Goal: Transaction & Acquisition: Purchase product/service

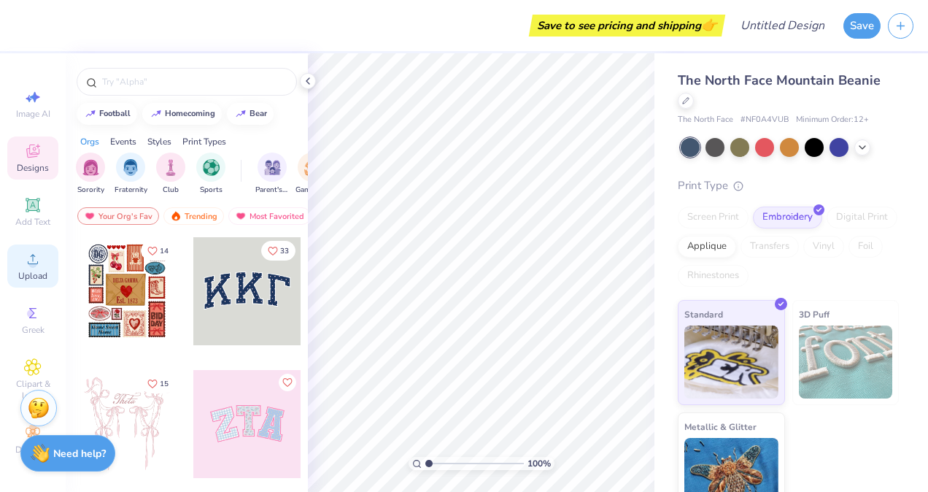
click at [36, 276] on span "Upload" at bounding box center [32, 276] width 29 height 12
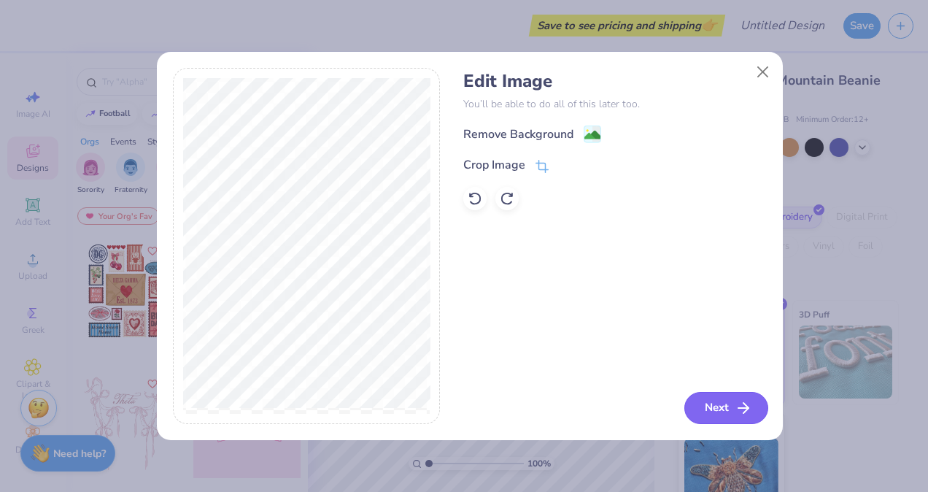
click at [709, 410] on button "Next" at bounding box center [727, 408] width 84 height 32
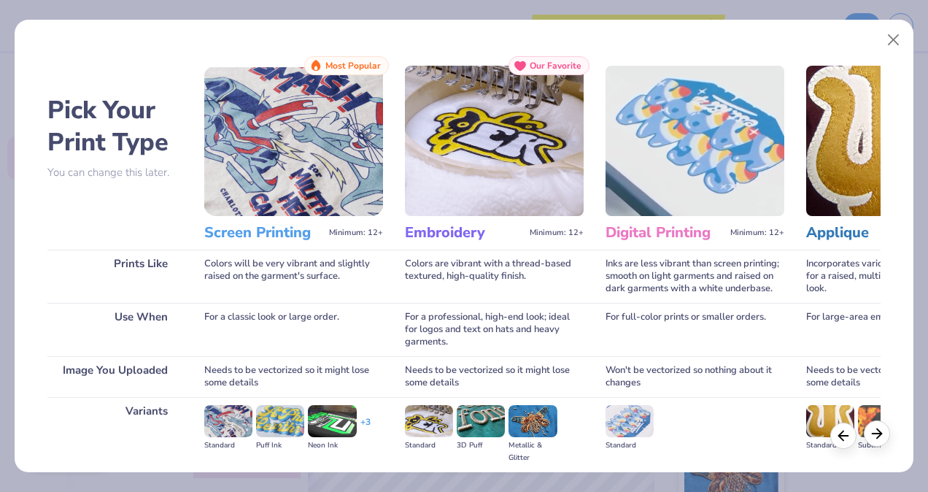
click at [879, 434] on line at bounding box center [876, 434] width 9 height 0
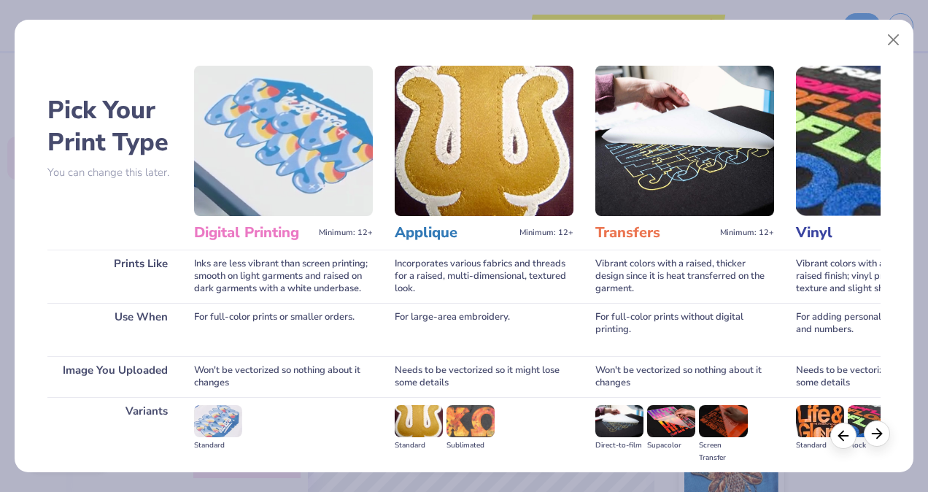
scroll to position [0, 417]
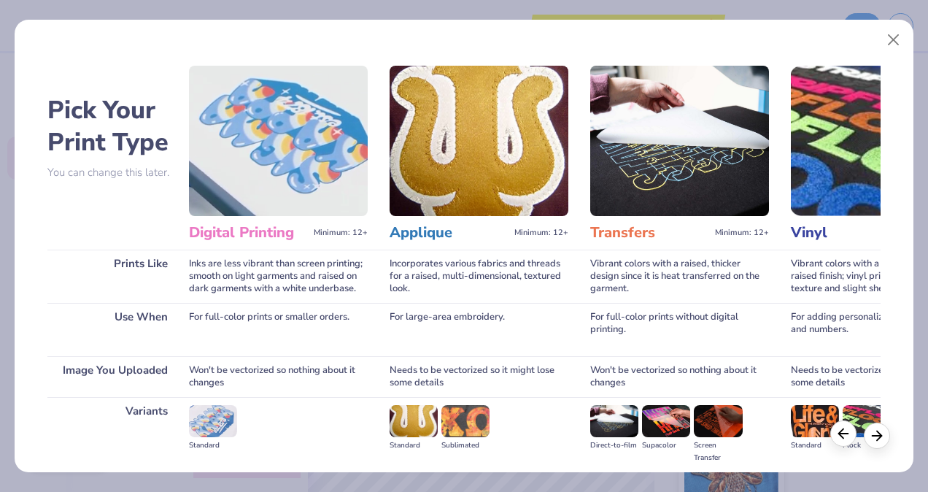
click at [844, 436] on icon at bounding box center [844, 433] width 16 height 16
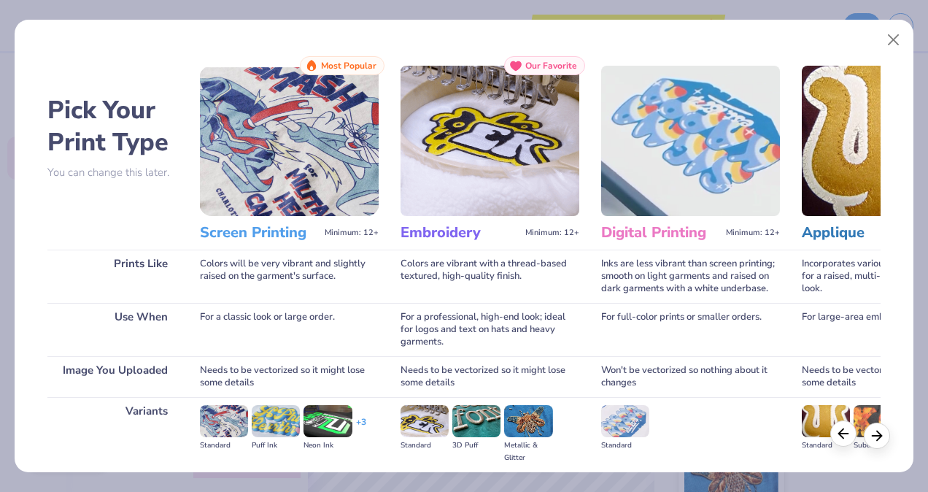
scroll to position [0, 0]
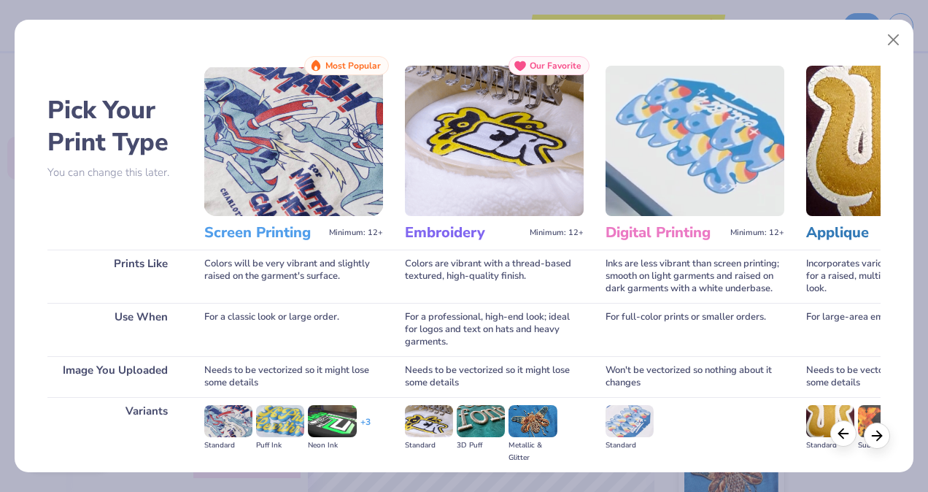
click at [848, 434] on line at bounding box center [843, 434] width 9 height 0
click at [498, 170] on img at bounding box center [494, 141] width 179 height 150
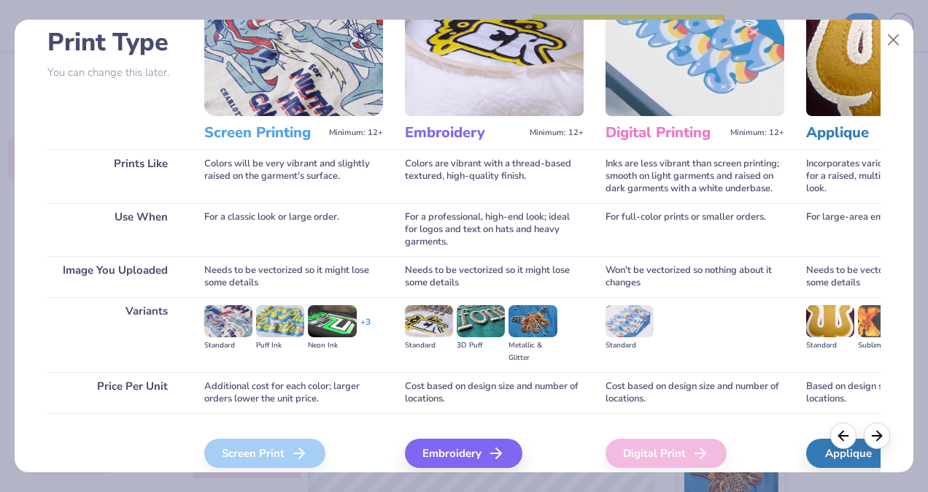
scroll to position [99, 0]
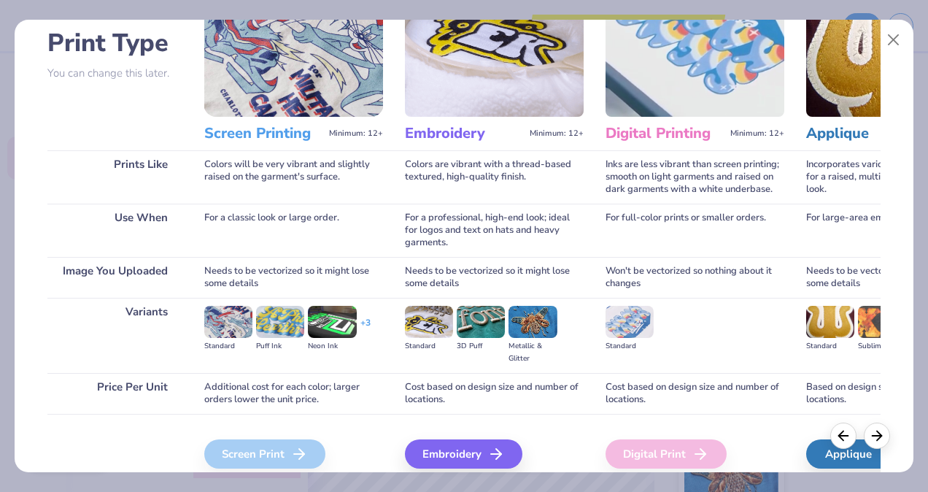
click at [426, 318] on img at bounding box center [429, 322] width 48 height 32
click at [447, 448] on div "Embroidery" at bounding box center [465, 453] width 117 height 29
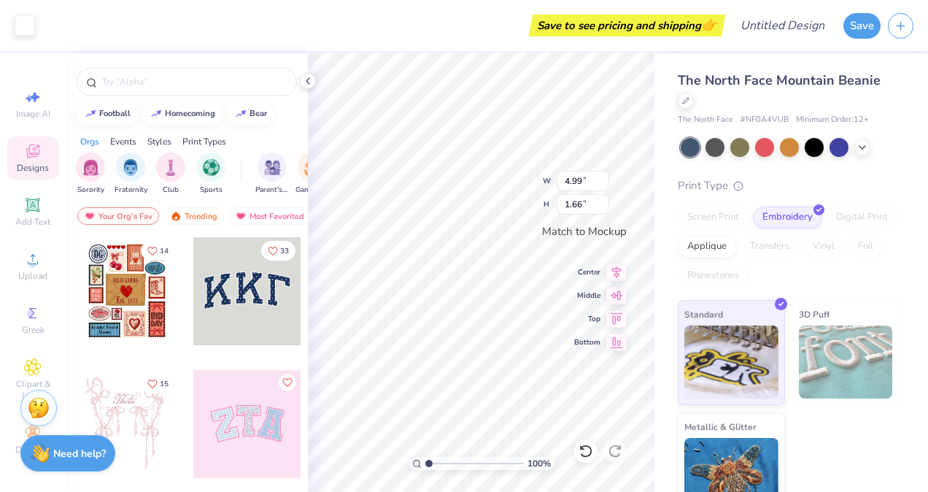
click at [895, 247] on div "The North Face Mountain Beanie The North Face # NF0A4VUB Minimum Order: 12 + Pr…" at bounding box center [792, 285] width 274 height 464
type input "3.06"
type input "1.02"
click at [864, 20] on button "Save" at bounding box center [862, 24] width 37 height 26
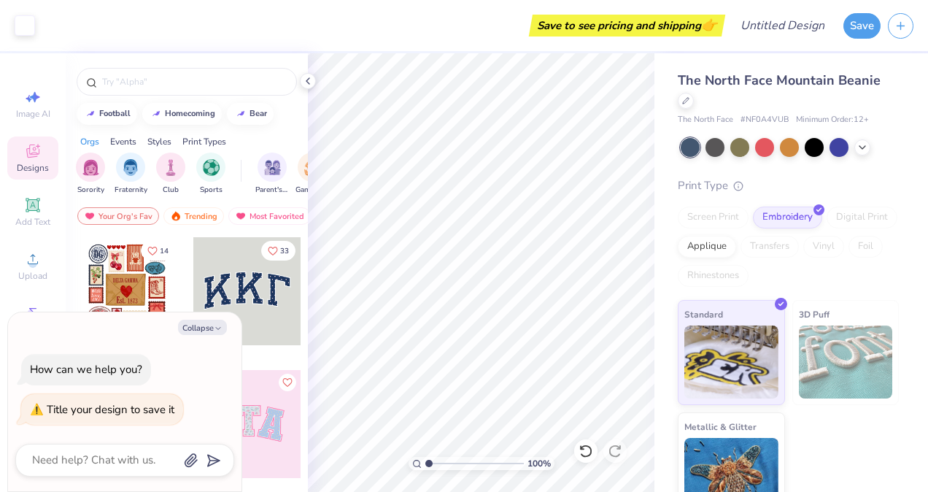
click at [144, 455] on textarea at bounding box center [105, 460] width 148 height 20
type textarea "A"
type textarea "x"
type textarea "AG"
type textarea "x"
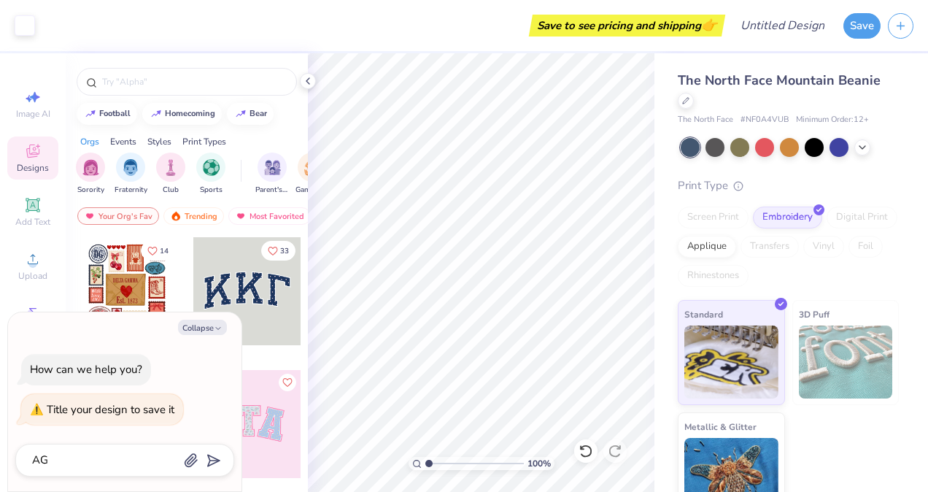
type textarea "AGA"
type textarea "x"
type textarea "AGA"
type textarea "x"
type textarea "AGA B"
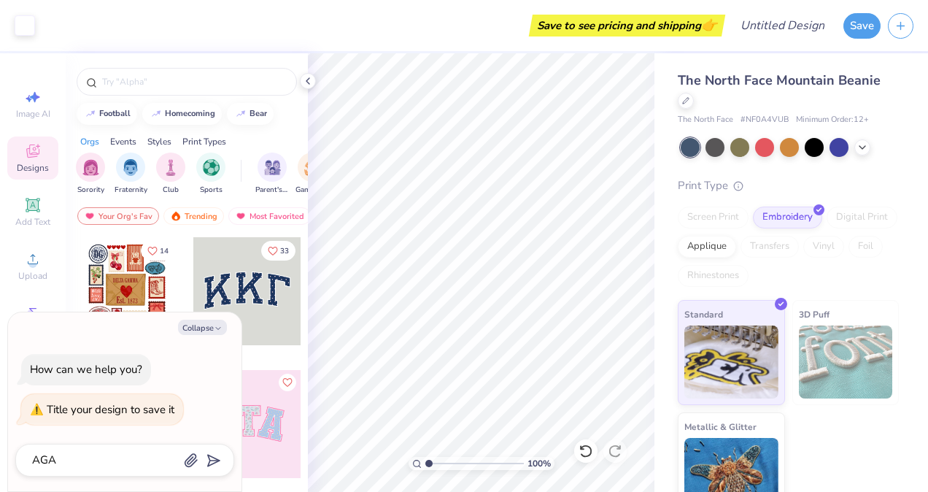
type textarea "x"
type textarea "AGA BE"
type textarea "x"
type textarea "AGA BEa"
type textarea "x"
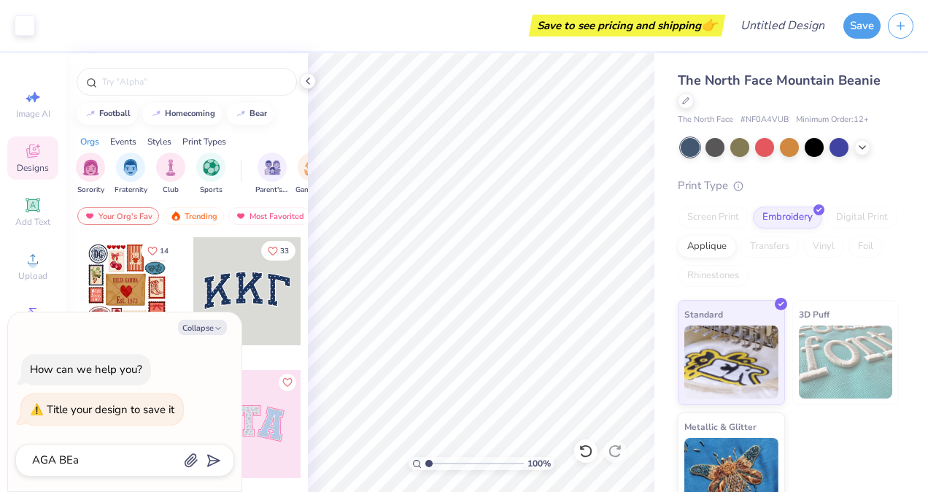
type textarea "AGA BEan"
type textarea "x"
type textarea "[PERSON_NAME]"
type textarea "x"
type textarea "[PERSON_NAME]"
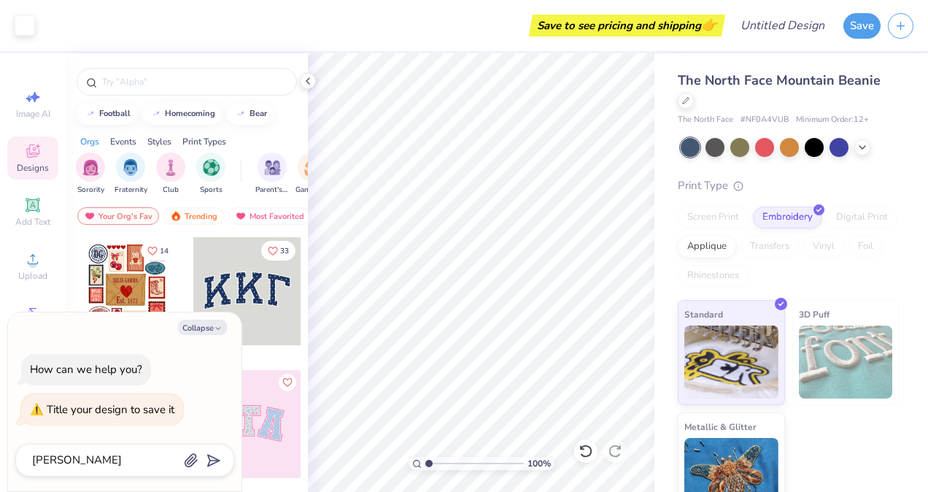
type textarea "x"
type textarea "[PERSON_NAME]"
type textarea "x"
type textarea "AGA BEan"
type textarea "x"
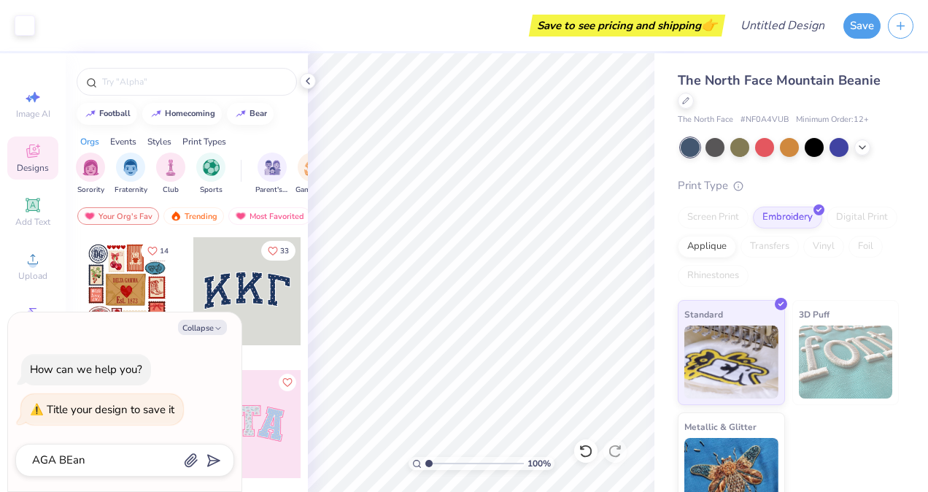
type textarea "AGA BEa"
type textarea "x"
type textarea "AGA BE"
type textarea "x"
type textarea "AGA B"
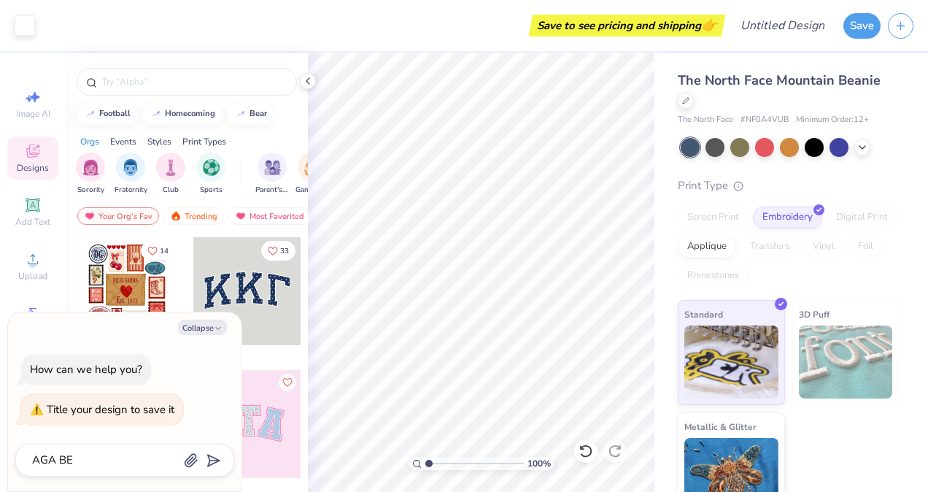
type textarea "x"
type textarea "AGA Be"
type textarea "x"
type textarea "AGA Bea"
type textarea "x"
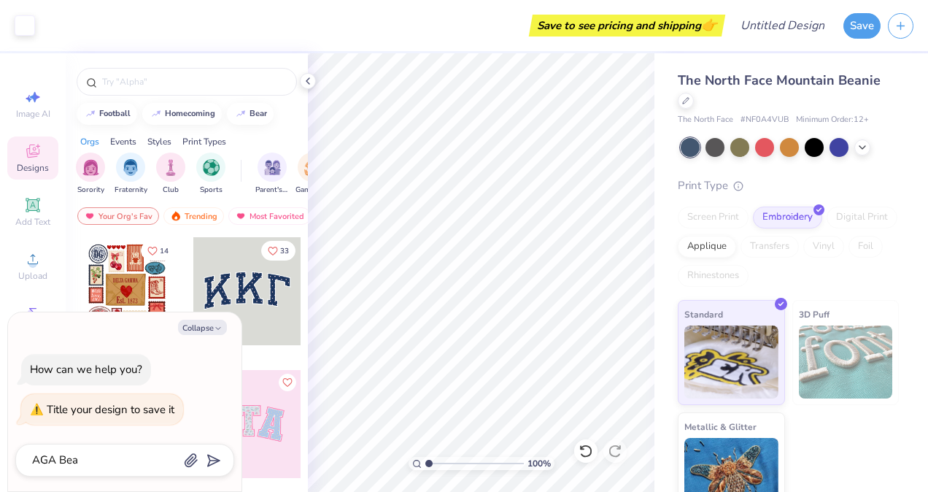
type textarea "AGA Bean"
type textarea "x"
type textarea "AGA Beani"
type textarea "x"
type textarea "AGA Beanie"
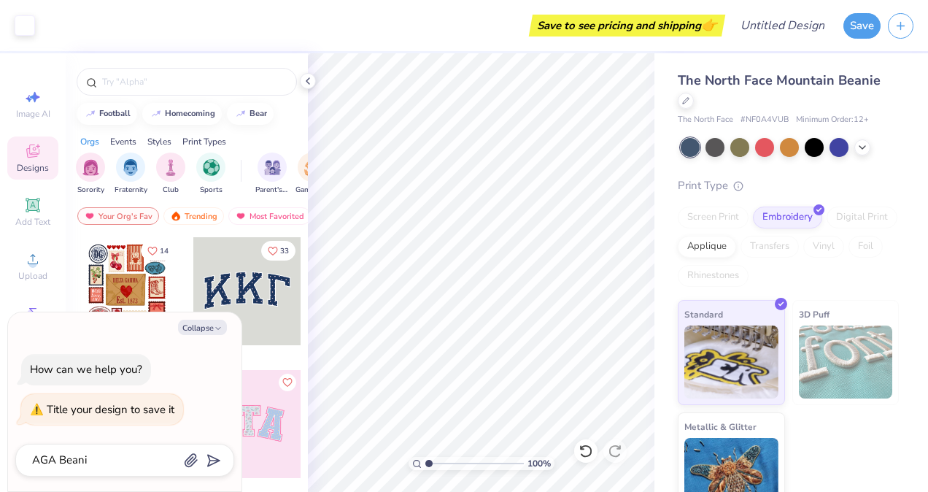
type textarea "x"
type textarea "AGA Beanie"
type input "AGA Beanie"
type textarea "x"
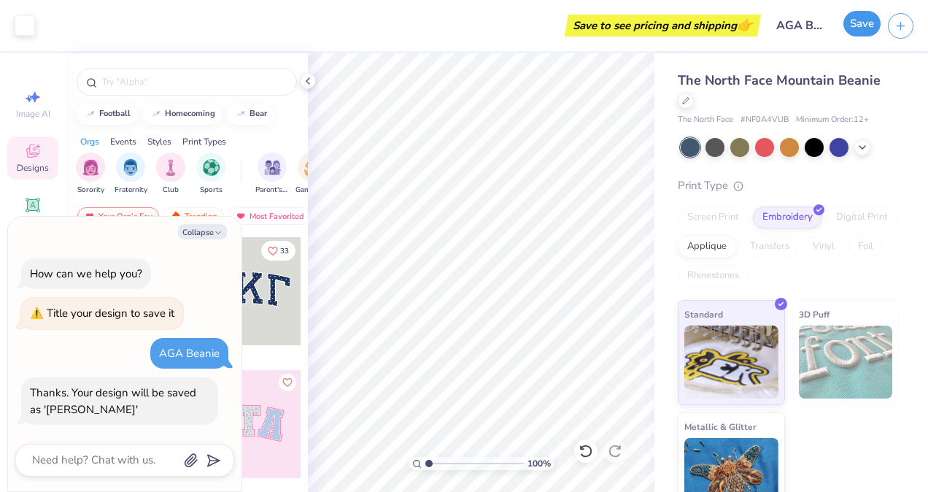
click at [852, 31] on button "Save" at bounding box center [862, 24] width 37 height 26
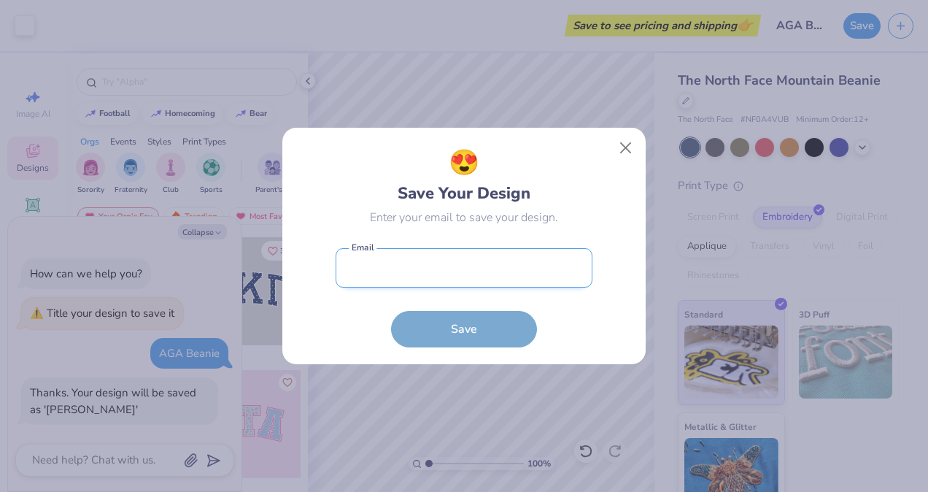
click at [466, 273] on input "email" at bounding box center [464, 268] width 257 height 40
type input "[PERSON_NAME][EMAIL_ADDRESS][DOMAIN_NAME]"
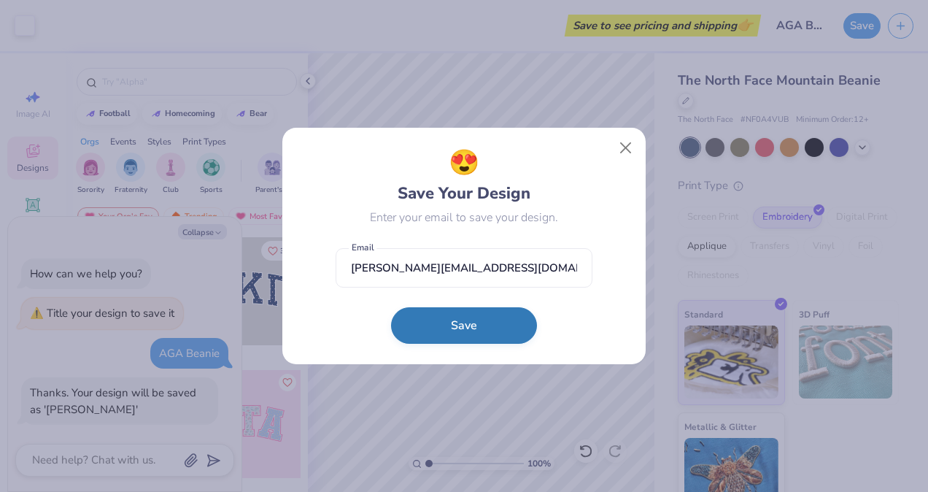
click at [420, 335] on button "Save" at bounding box center [464, 325] width 146 height 36
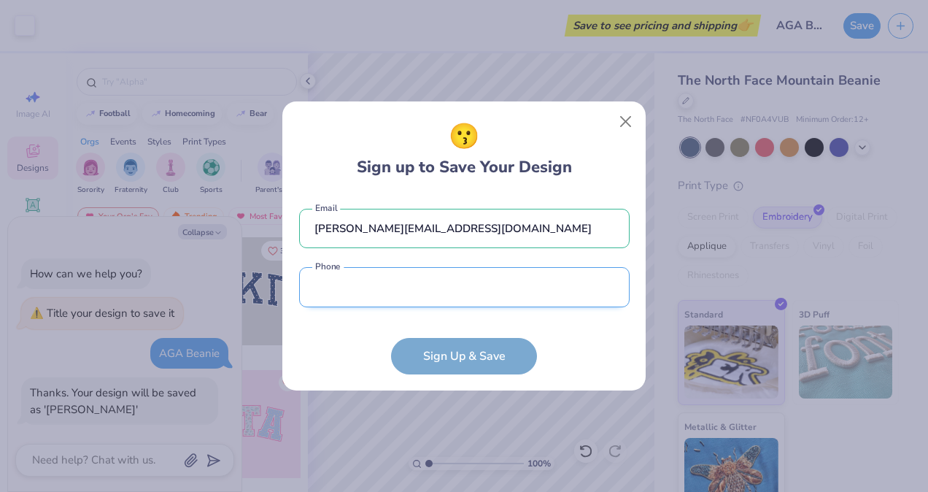
click at [358, 279] on input "tel" at bounding box center [464, 287] width 331 height 40
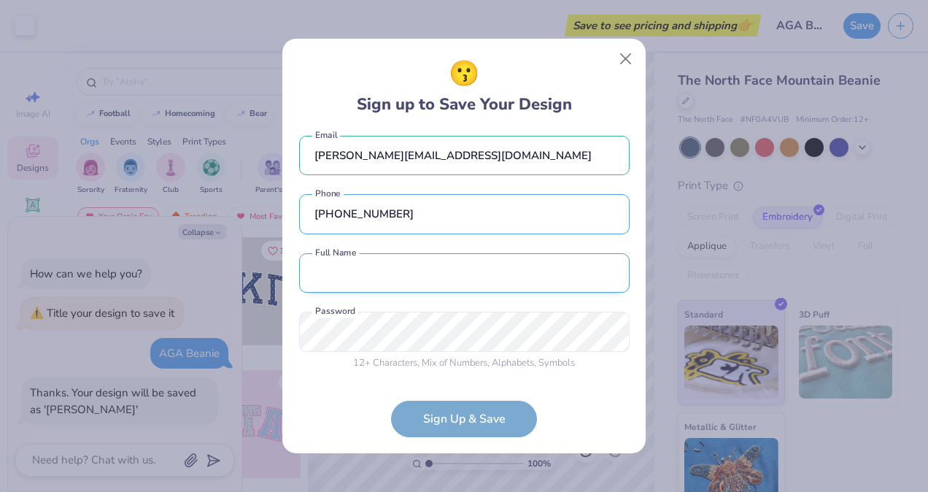
type input "[PHONE_NUMBER]"
click at [395, 277] on input "text" at bounding box center [464, 273] width 331 height 40
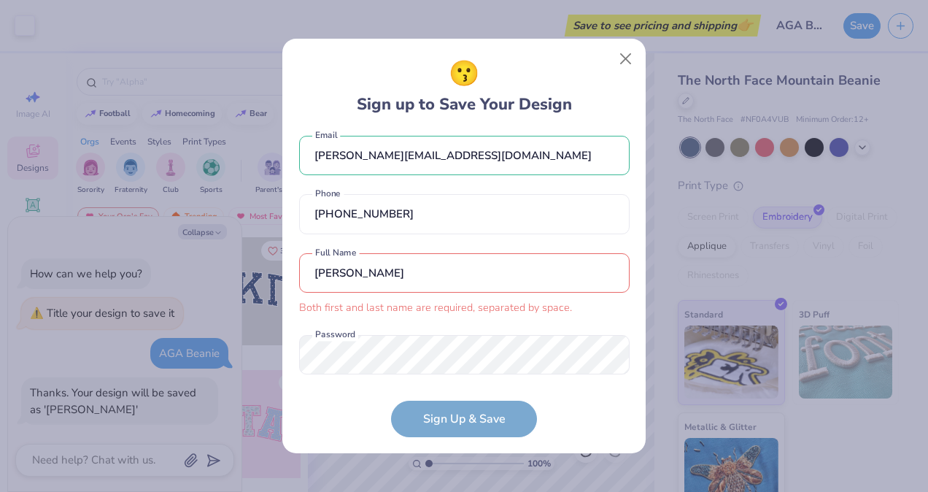
click at [395, 277] on input "[PERSON_NAME]" at bounding box center [464, 273] width 331 height 40
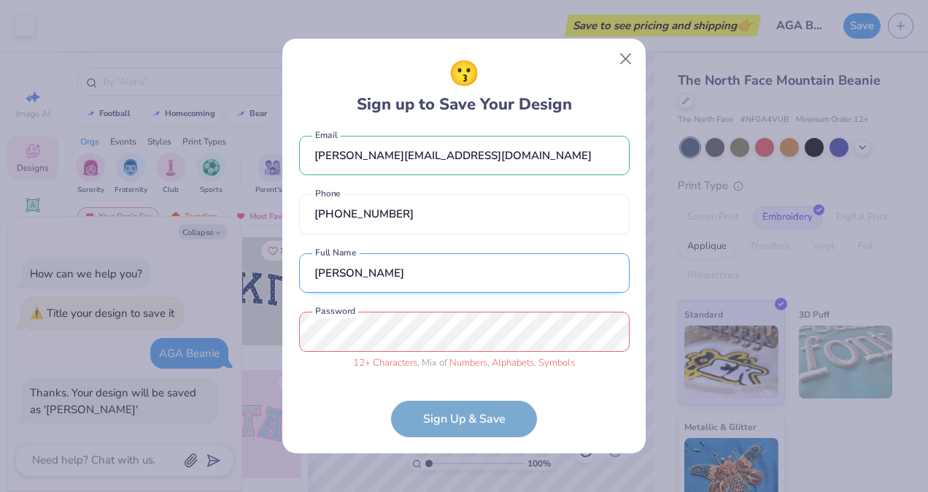
type input "[PERSON_NAME]"
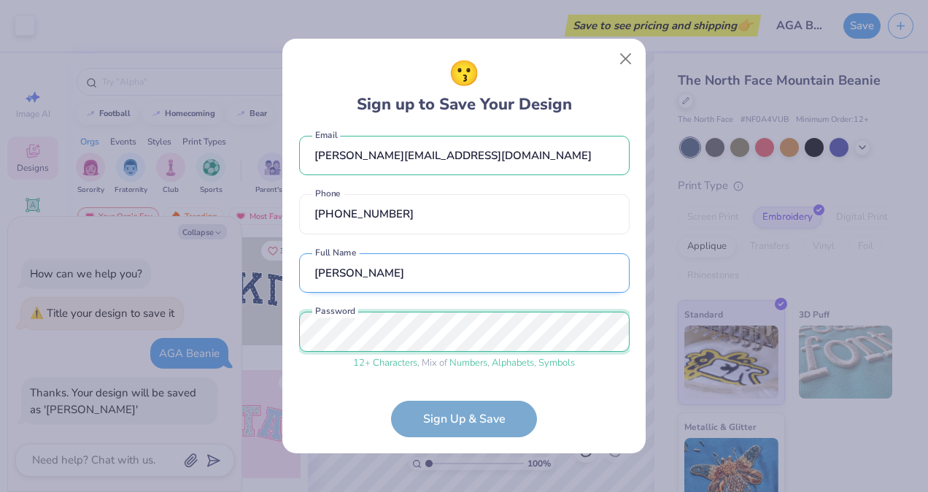
scroll to position [66, 0]
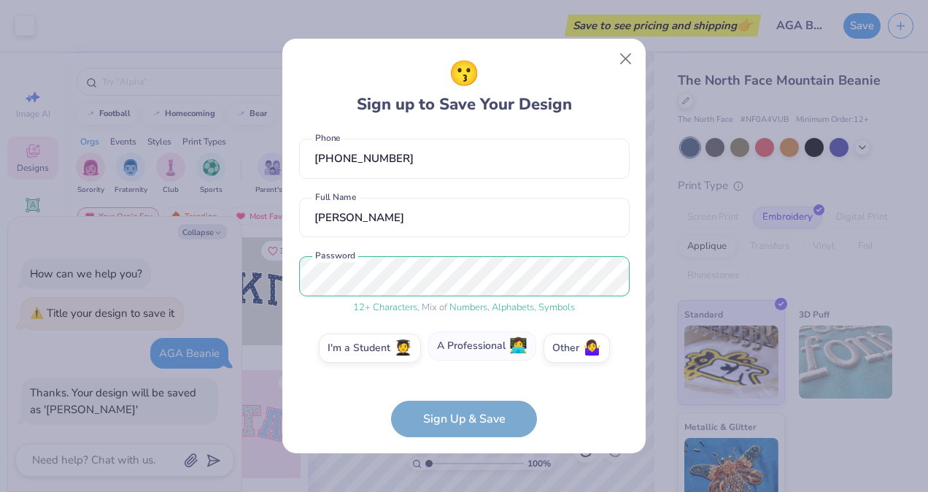
click at [447, 339] on label "A Professional 👩‍💻" at bounding box center [482, 345] width 108 height 29
click at [460, 413] on input "A Professional 👩‍💻" at bounding box center [464, 417] width 9 height 9
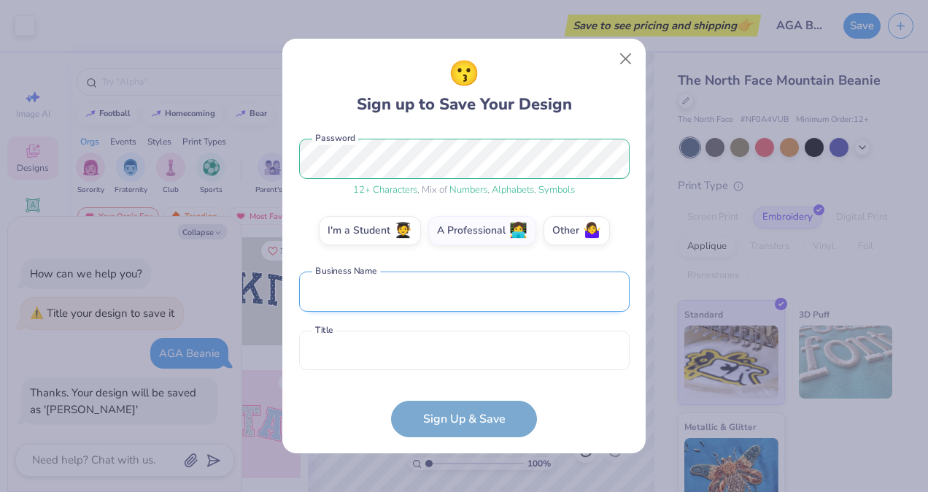
click at [391, 296] on input "text" at bounding box center [464, 291] width 331 height 40
type input "American Gas Association"
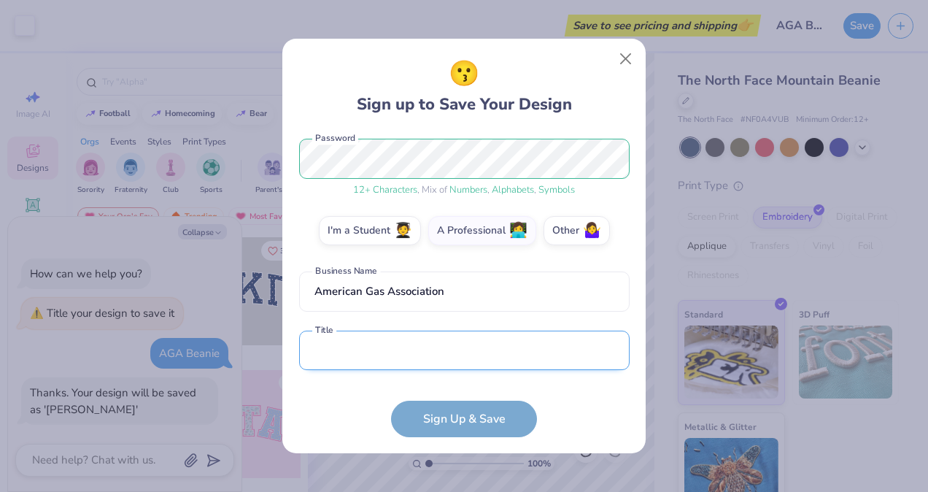
click at [372, 352] on input "text" at bounding box center [464, 351] width 331 height 40
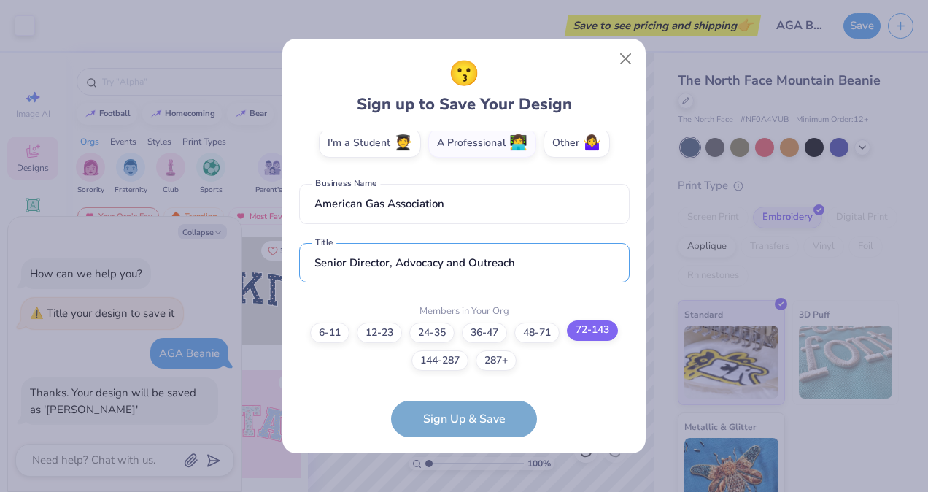
type input "Senior Director, Advocacy and Outreach"
click at [592, 328] on label "72-143" at bounding box center [592, 330] width 51 height 20
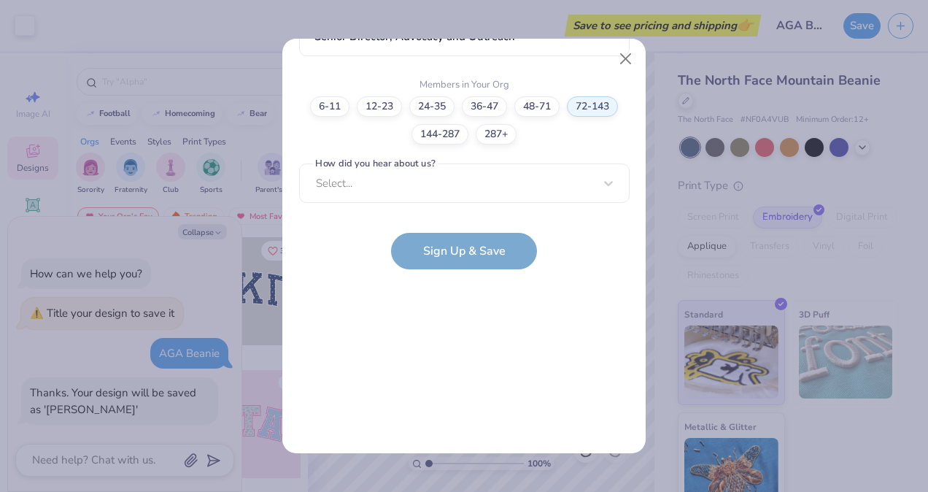
scroll to position [0, 0]
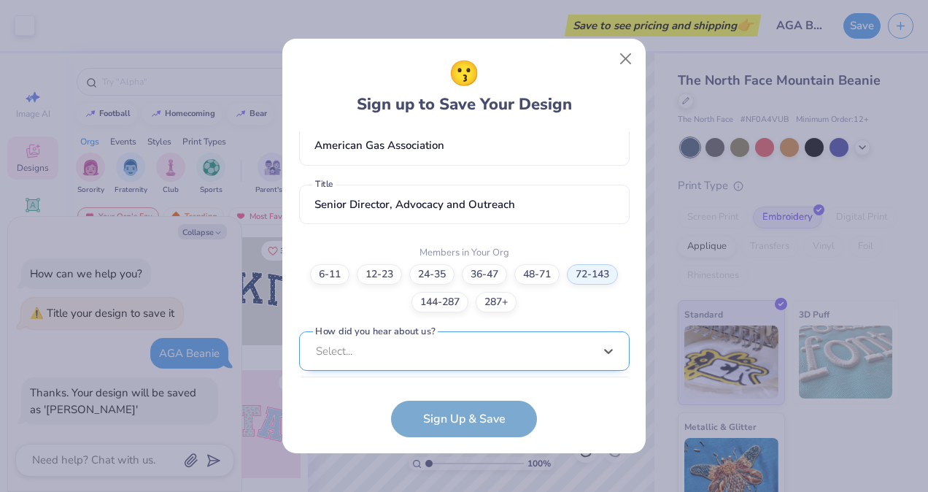
click at [391, 342] on div "option Word of Mouth focused, 8 of 15. 15 results available. Use Up and Down to…" at bounding box center [464, 464] width 331 height 266
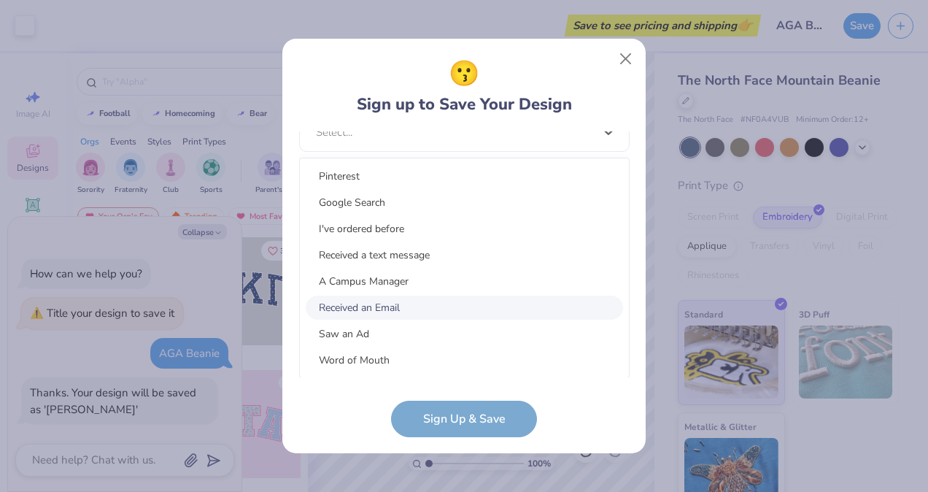
click at [395, 315] on div "Received an Email" at bounding box center [464, 308] width 317 height 24
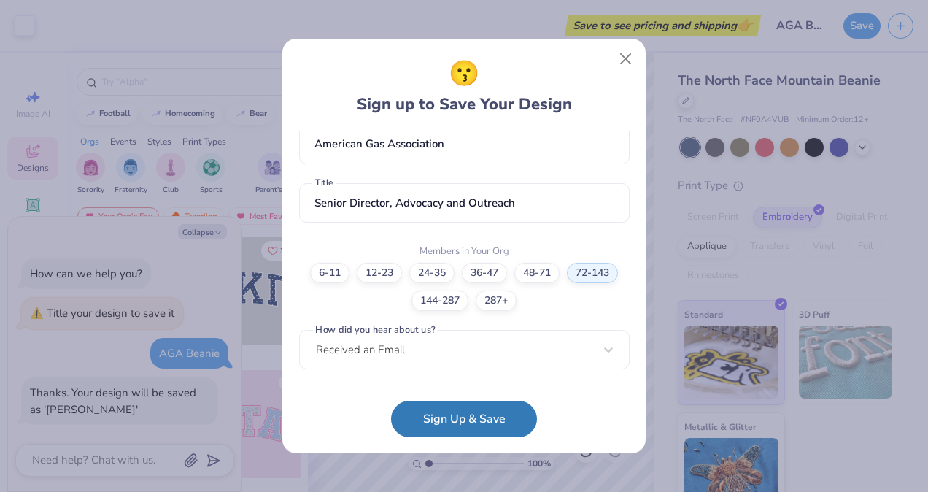
scroll to position [329, 0]
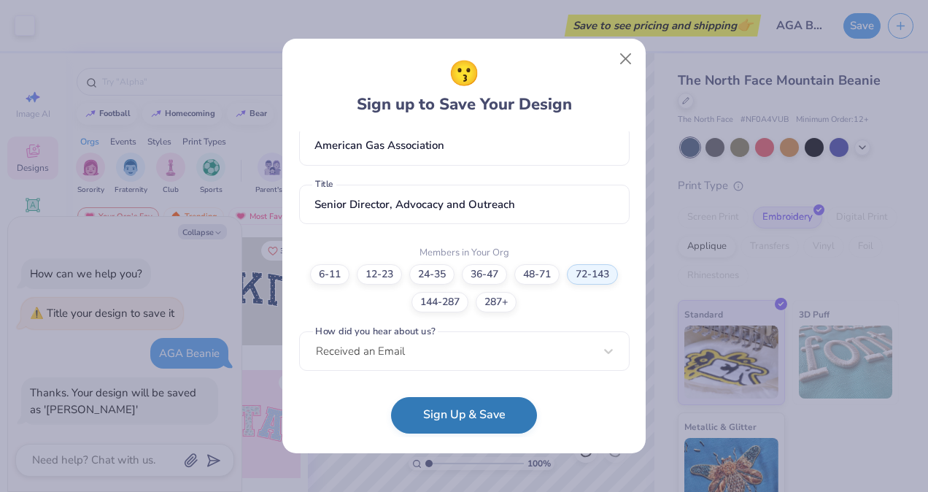
click at [454, 410] on button "Sign Up & Save" at bounding box center [464, 415] width 146 height 36
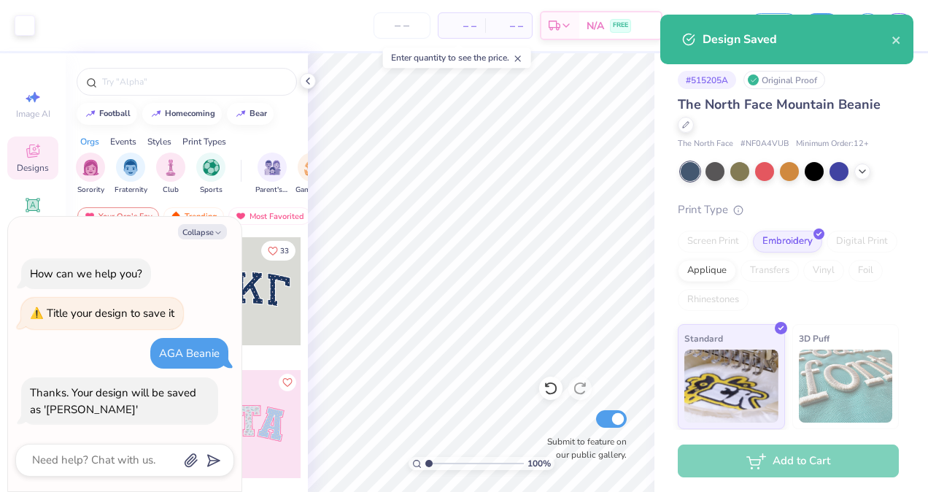
click at [794, 458] on div "Add to Cart" at bounding box center [788, 460] width 221 height 33
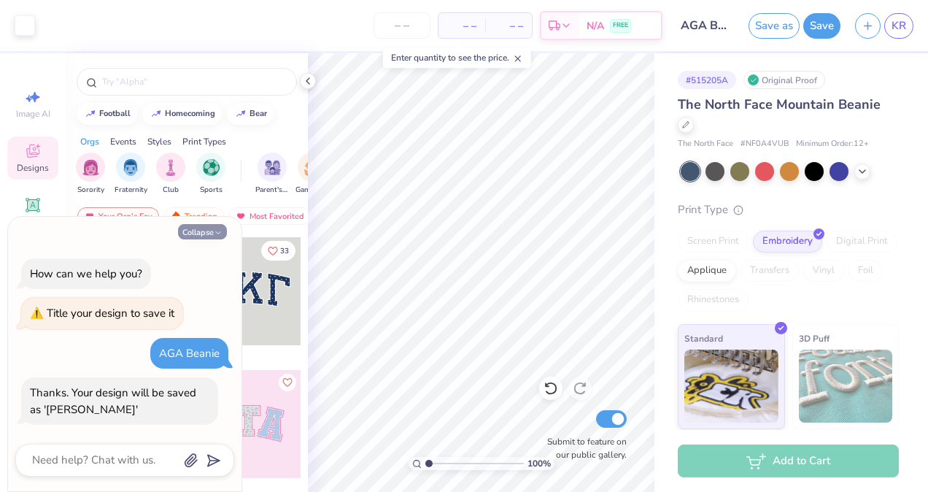
click at [206, 231] on button "Collapse" at bounding box center [202, 231] width 49 height 15
type textarea "x"
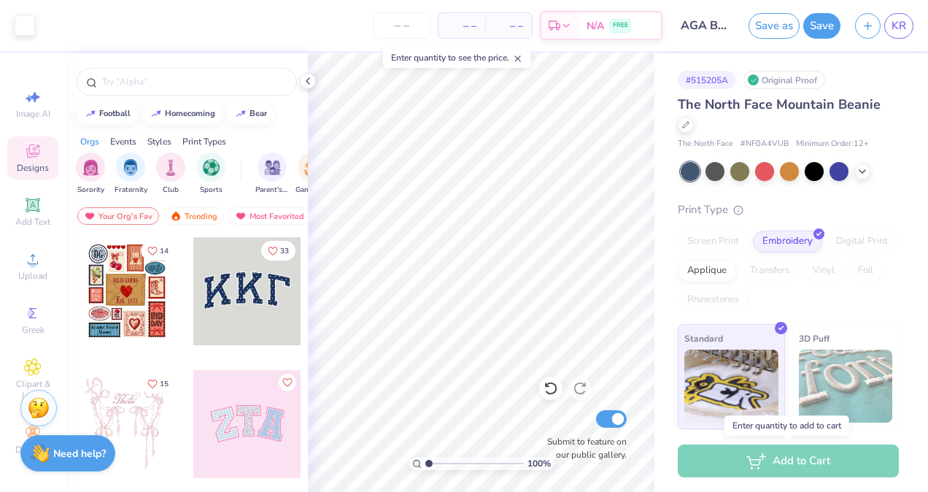
click at [811, 462] on div "Add to Cart" at bounding box center [788, 460] width 221 height 33
click at [742, 461] on div "Add to Cart" at bounding box center [788, 460] width 221 height 33
click at [465, 26] on span "– –" at bounding box center [461, 25] width 29 height 15
click at [394, 31] on input "number" at bounding box center [402, 25] width 57 height 26
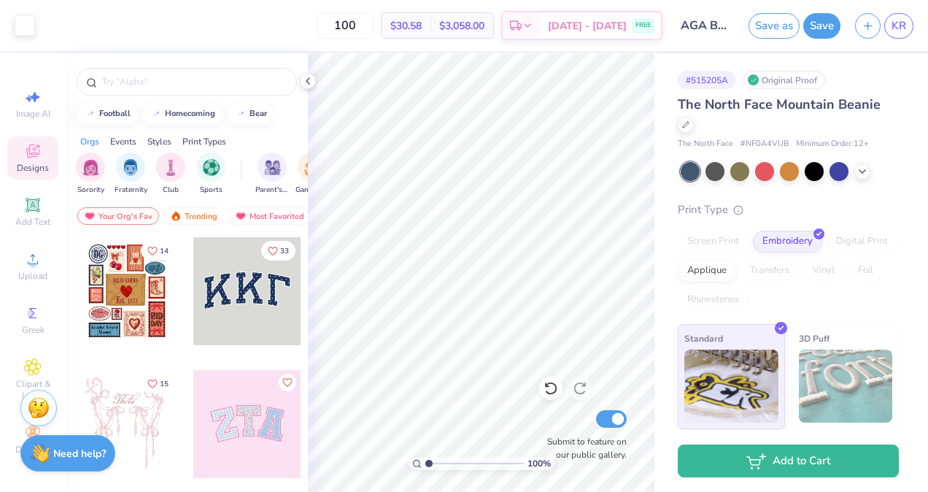
type input "100"
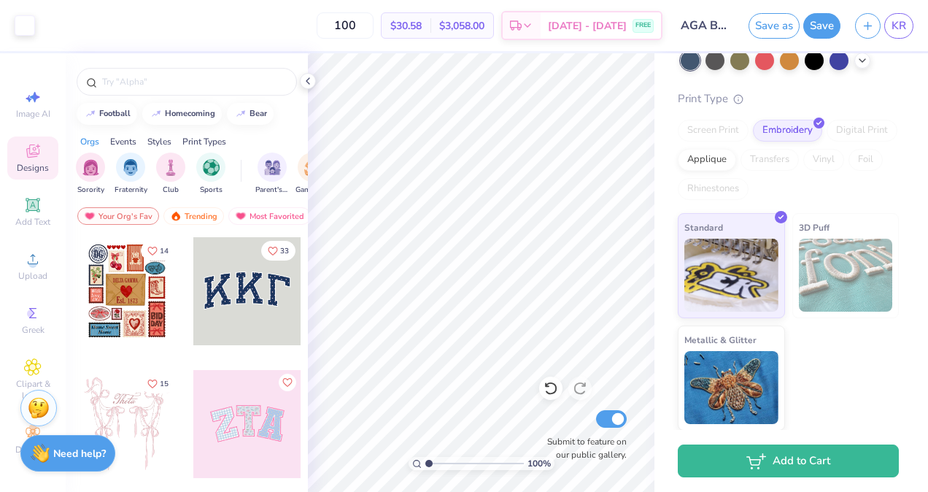
scroll to position [109, 0]
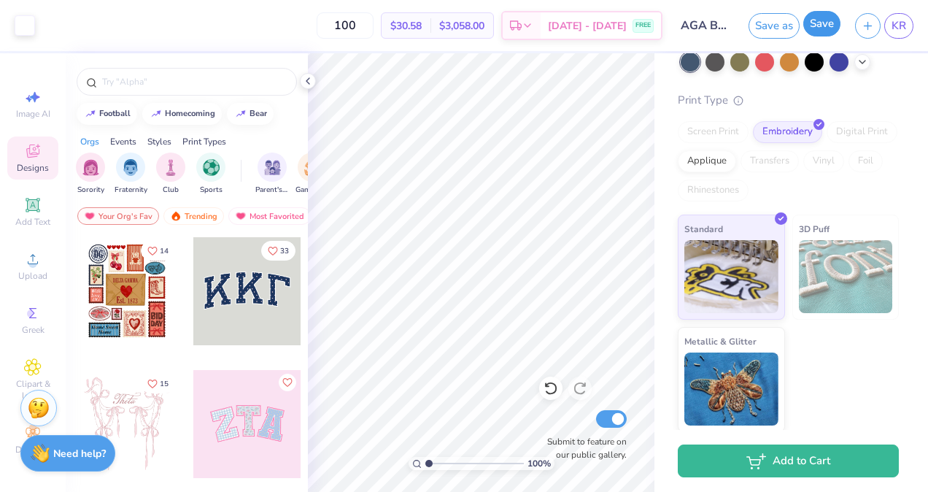
click at [833, 26] on button "Save" at bounding box center [822, 24] width 37 height 26
